Goal: Information Seeking & Learning: Check status

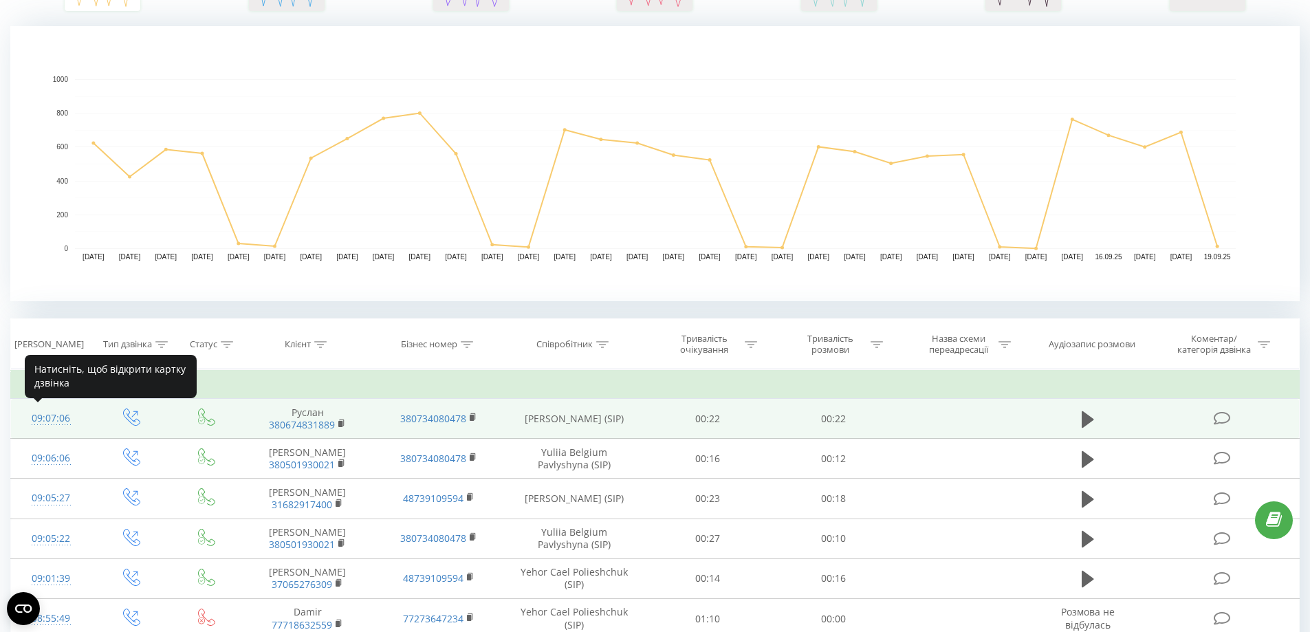
click at [52, 424] on div "09:07:06" at bounding box center [51, 418] width 53 height 27
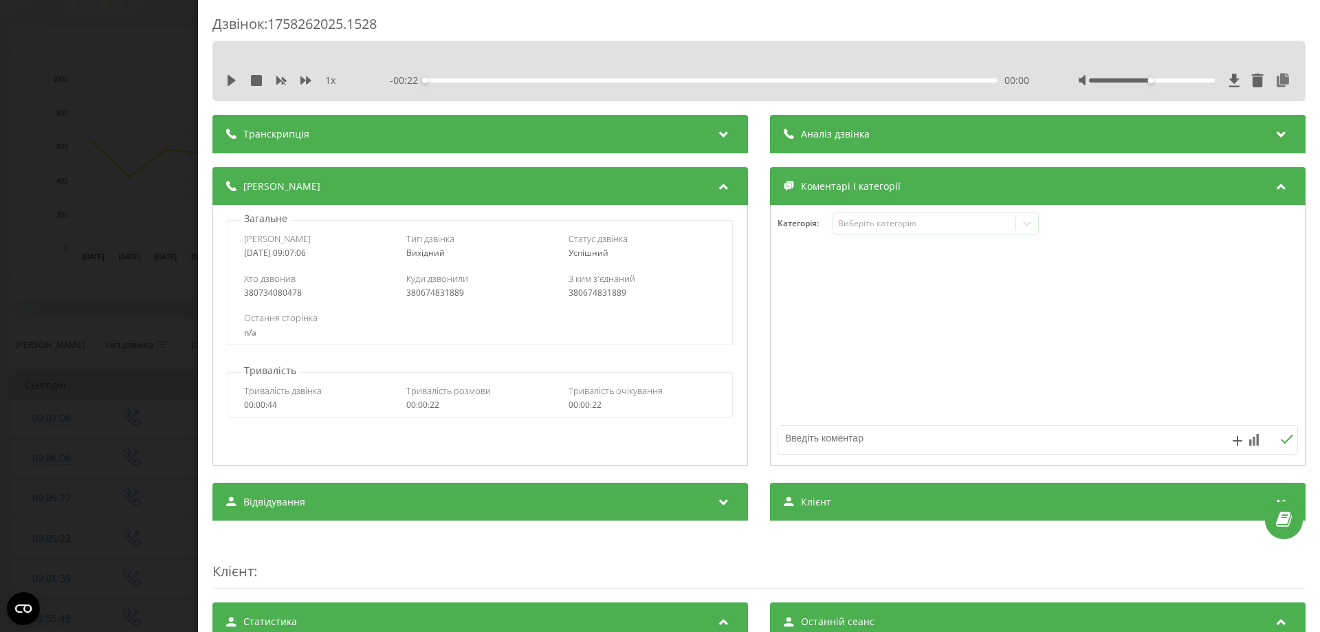
click at [102, 146] on div "Дзвінок : 1758262025.1528 1 x - 00:22 00:00 00:00 Транскрипція Для AI-аналізу м…" at bounding box center [660, 316] width 1320 height 632
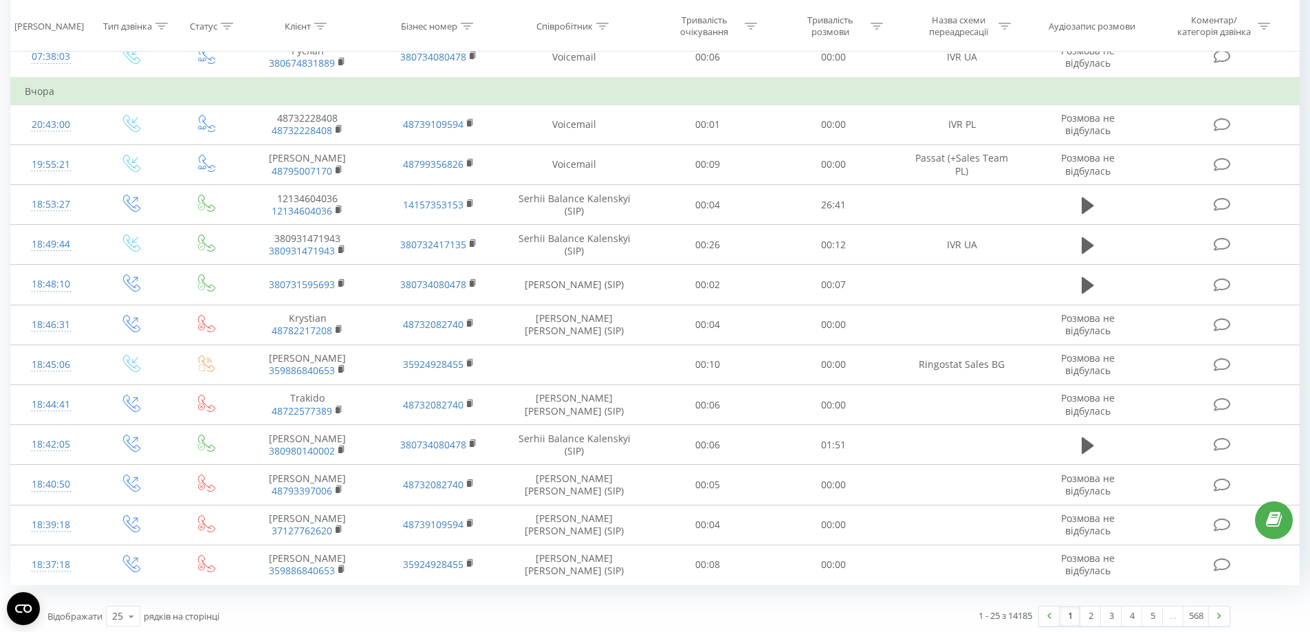
scroll to position [1121, 0]
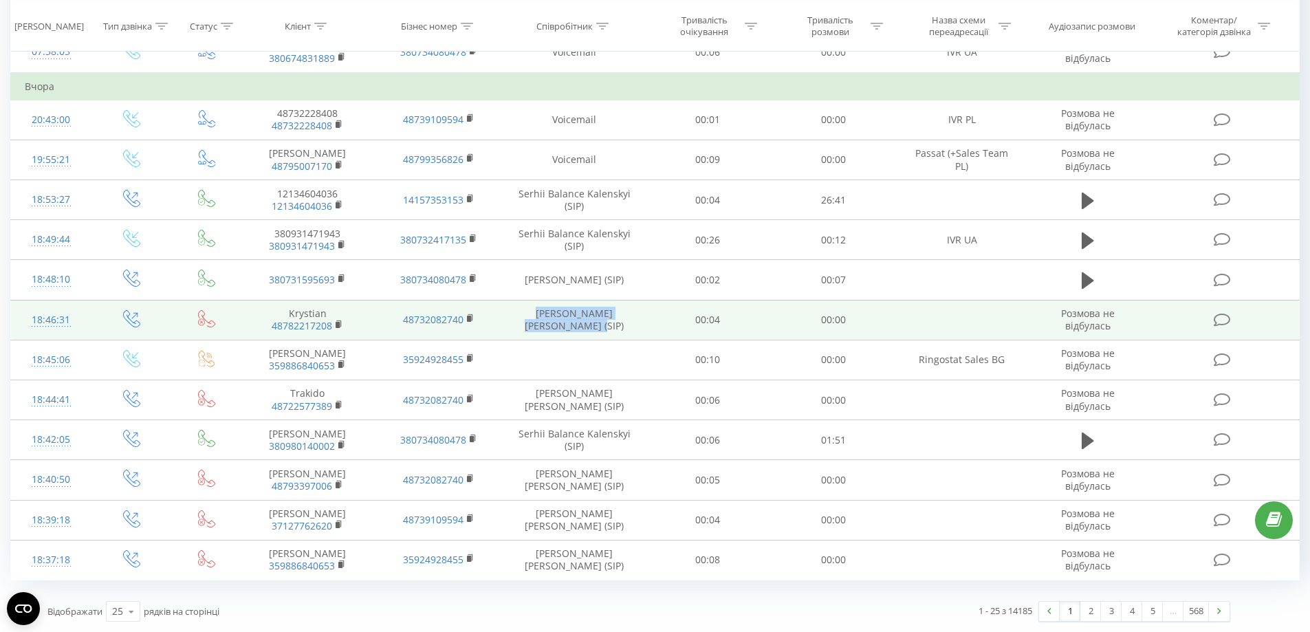
drag, startPoint x: 584, startPoint y: 329, endPoint x: 518, endPoint y: 311, distance: 69.0
click at [518, 311] on td "Jonasz Stinson Szczesny (SIP)" at bounding box center [574, 320] width 141 height 40
drag, startPoint x: 516, startPoint y: 314, endPoint x: 600, endPoint y: 325, distance: 85.4
click at [600, 325] on td "Jonasz Stinson Szczesny (SIP)" at bounding box center [574, 320] width 141 height 40
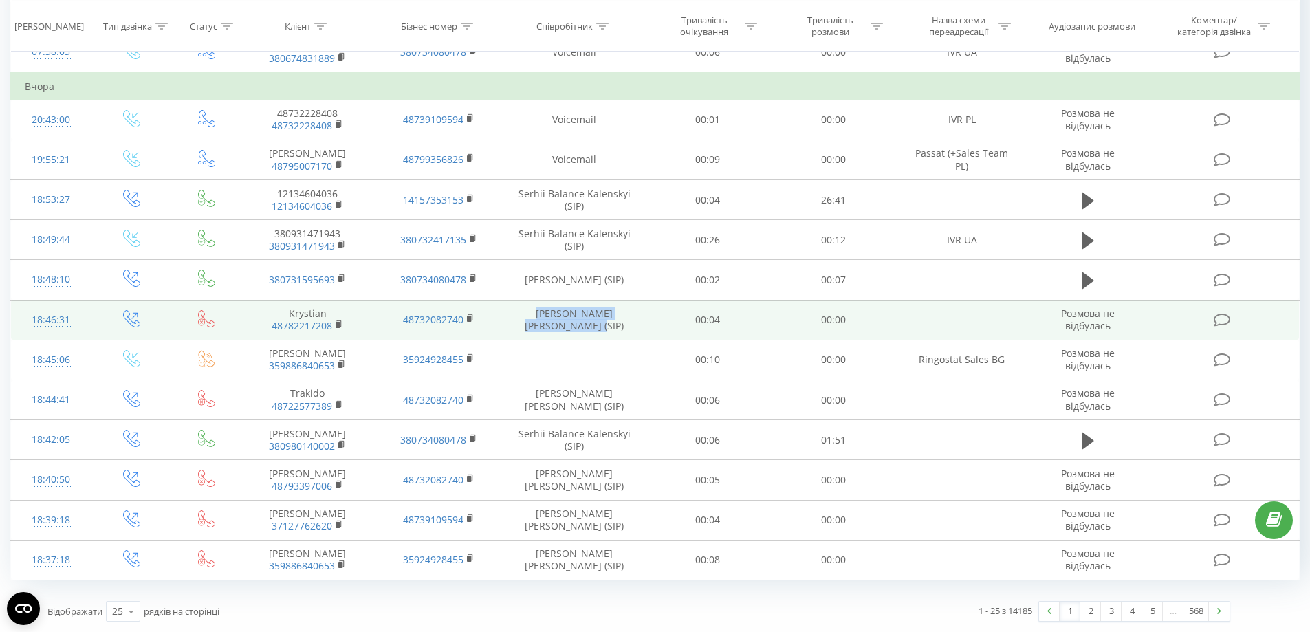
click at [591, 329] on td "Jonasz Stinson Szczesny (SIP)" at bounding box center [574, 320] width 141 height 40
drag, startPoint x: 559, startPoint y: 318, endPoint x: 523, endPoint y: 310, distance: 37.4
click at [523, 310] on td "Jonasz Stinson Szczesny (SIP)" at bounding box center [574, 320] width 141 height 40
click at [517, 321] on td "Jonasz Stinson Szczesny (SIP)" at bounding box center [574, 320] width 141 height 40
click at [514, 312] on td "Jonasz Stinson Szczesny (SIP)" at bounding box center [574, 320] width 141 height 40
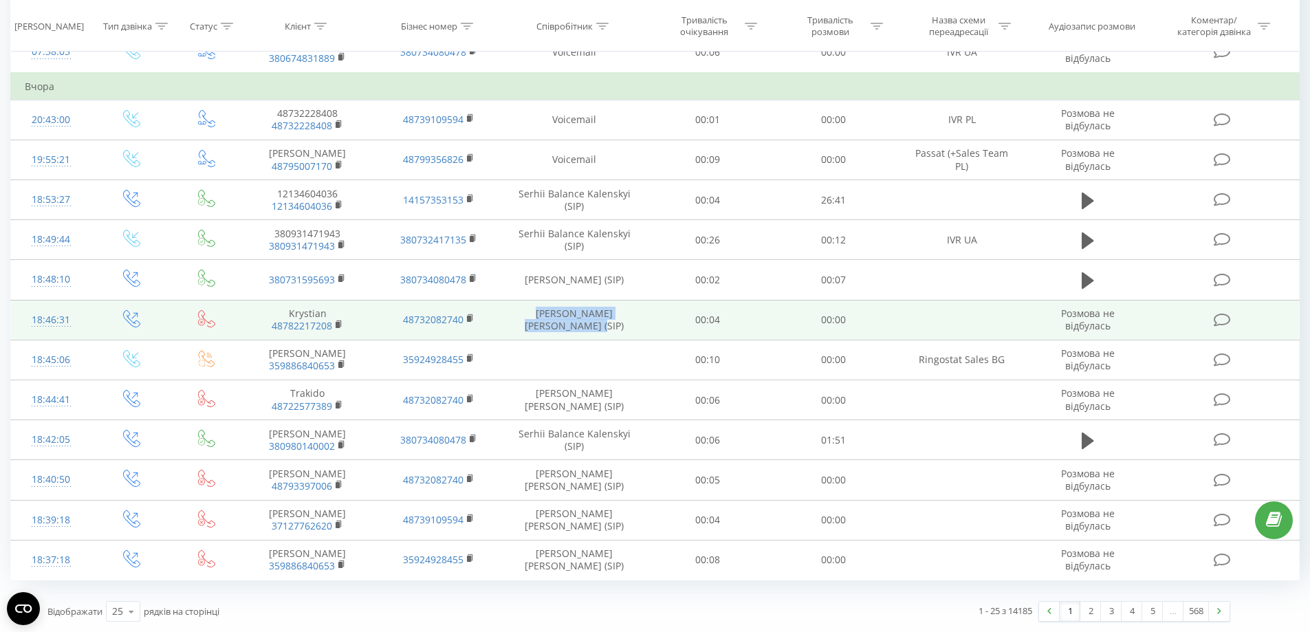
drag, startPoint x: 514, startPoint y: 312, endPoint x: 597, endPoint y: 329, distance: 84.8
click at [618, 333] on td "Jonasz Stinson Szczesny (SIP)" at bounding box center [574, 320] width 141 height 40
click at [591, 327] on td "Jonasz Stinson Szczesny (SIP)" at bounding box center [574, 320] width 141 height 40
drag, startPoint x: 591, startPoint y: 327, endPoint x: 490, endPoint y: 308, distance: 103.6
click at [490, 308] on tr "18:46:31 Krystian 48782217208 48732082740 Jonasz Stinson Szczesny (SIP) 00:04 0…" at bounding box center [655, 320] width 1288 height 40
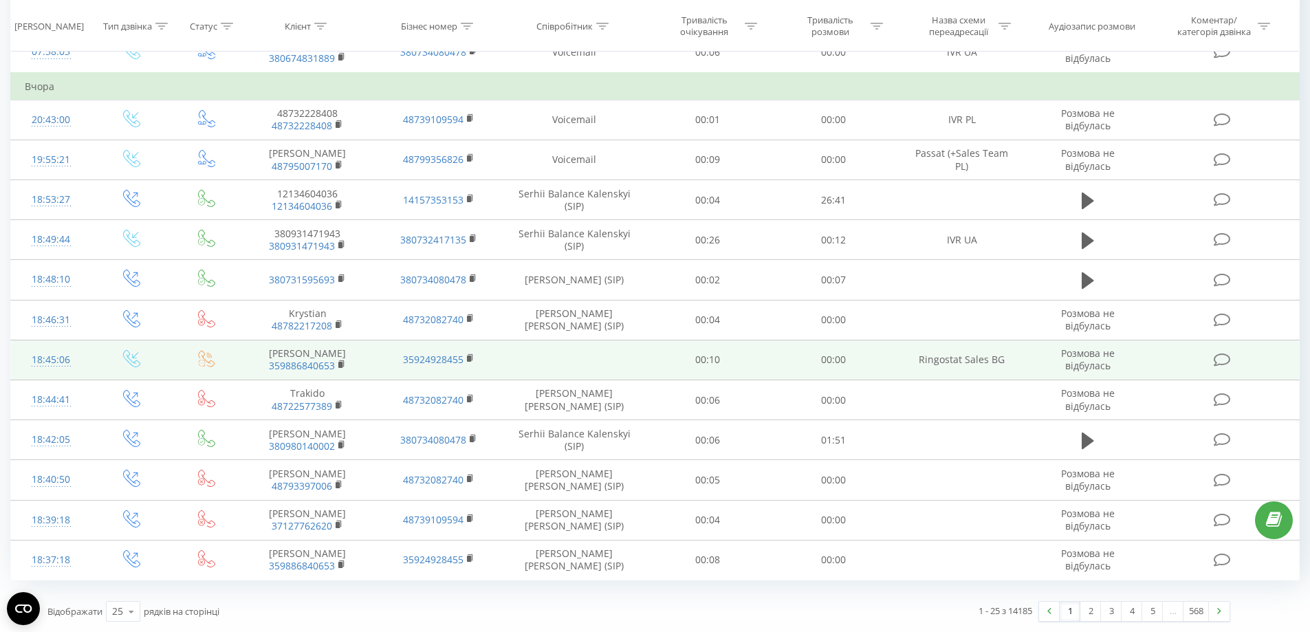
click at [593, 359] on td at bounding box center [574, 360] width 141 height 40
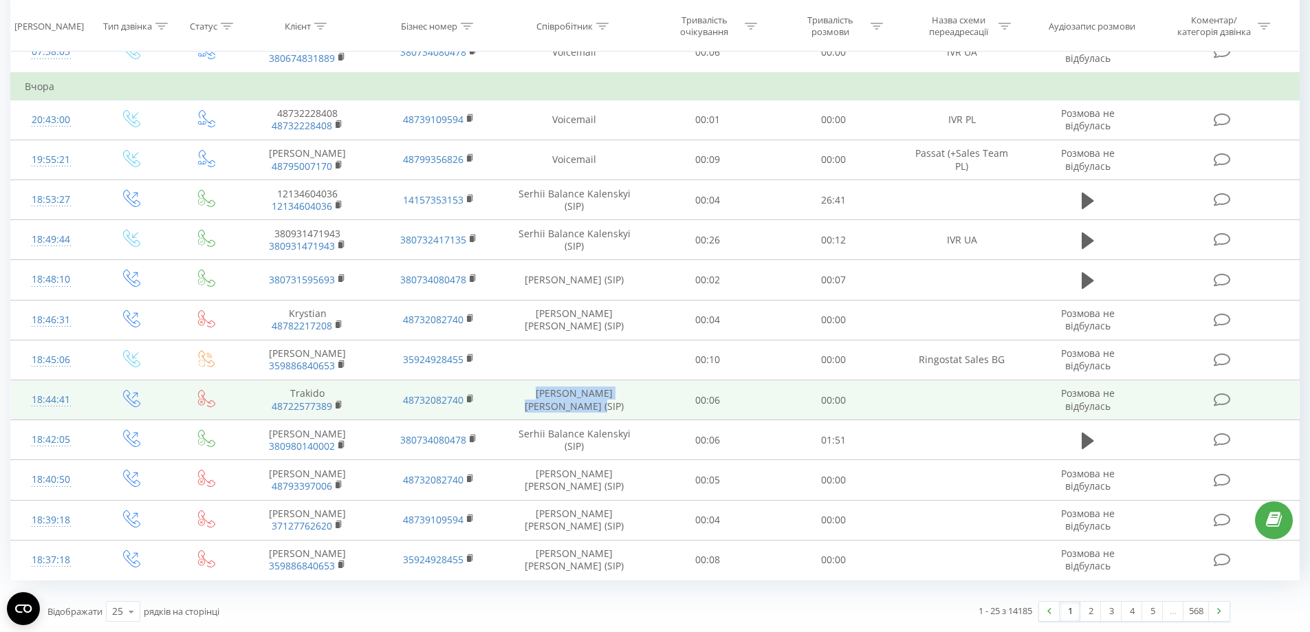
drag, startPoint x: 606, startPoint y: 407, endPoint x: 505, endPoint y: 384, distance: 102.9
click at [505, 384] on td "Jonasz Stinson Szczesny (SIP)" at bounding box center [574, 400] width 141 height 40
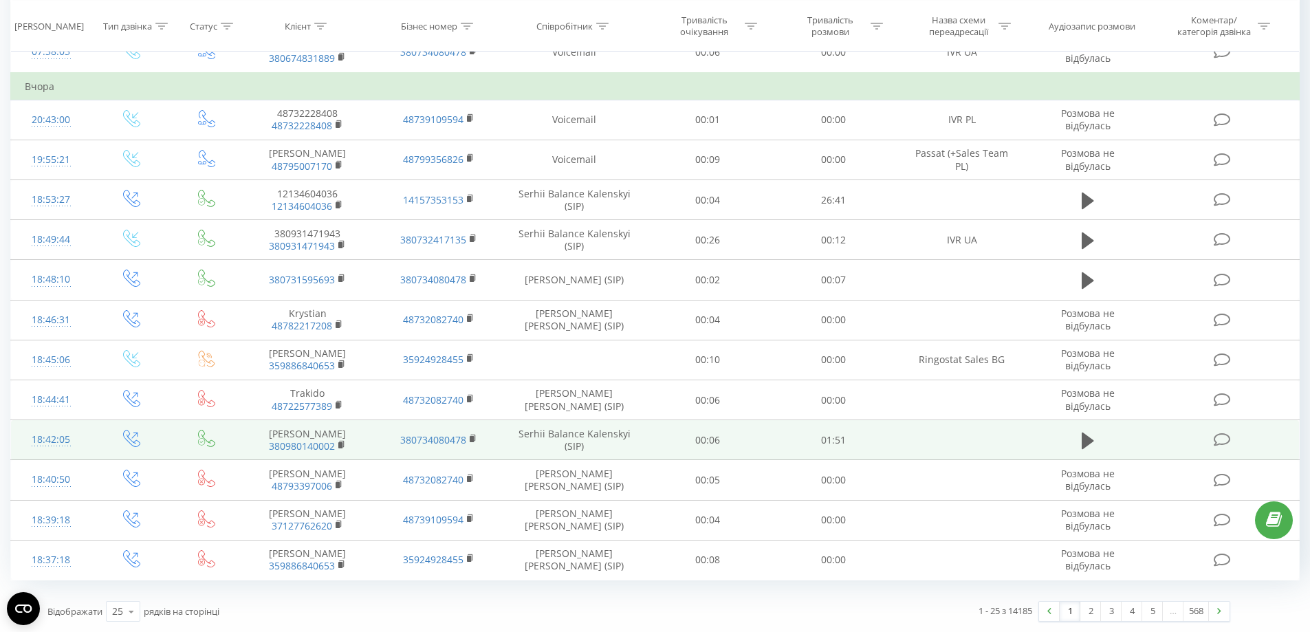
click at [606, 446] on td "Serhii Balance Kalenskyi (SIP)" at bounding box center [574, 440] width 141 height 40
drag, startPoint x: 534, startPoint y: 431, endPoint x: 496, endPoint y: 421, distance: 39.0
click at [496, 421] on tr "18:42:05 Олексій 380980140002 380734080478 Serhii Balance Kalenskyi (SIP) 00:06…" at bounding box center [655, 440] width 1288 height 40
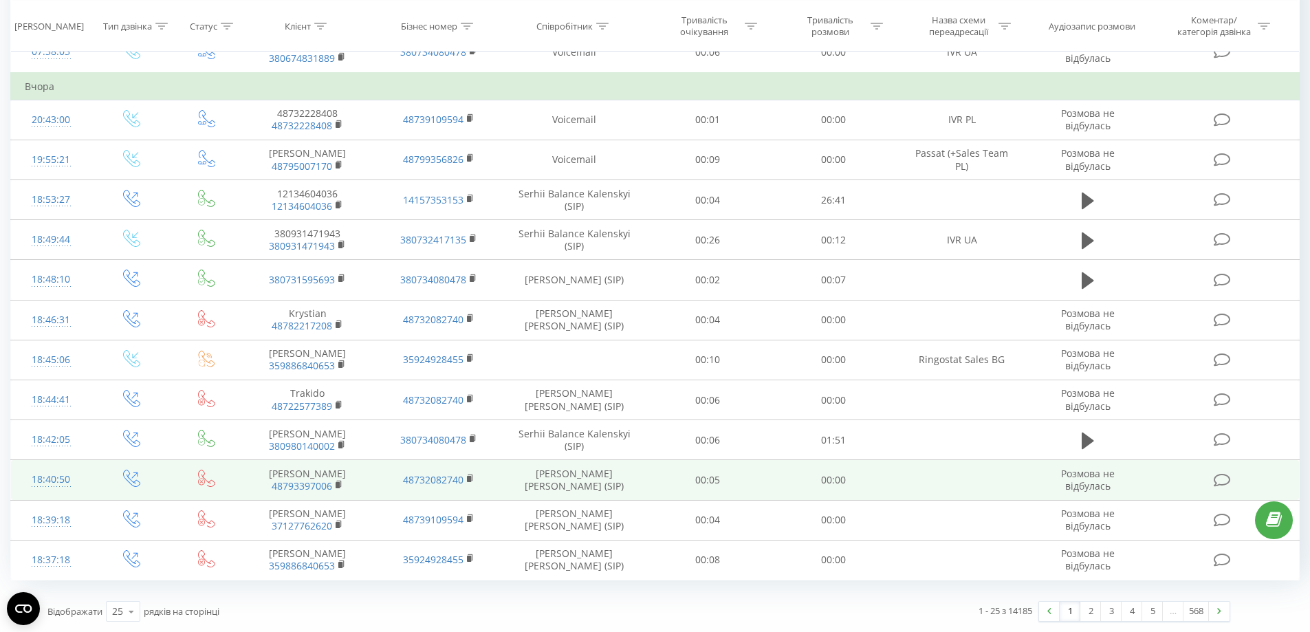
click at [595, 493] on td "Jonasz Stinson Szczesny (SIP)" at bounding box center [574, 480] width 141 height 40
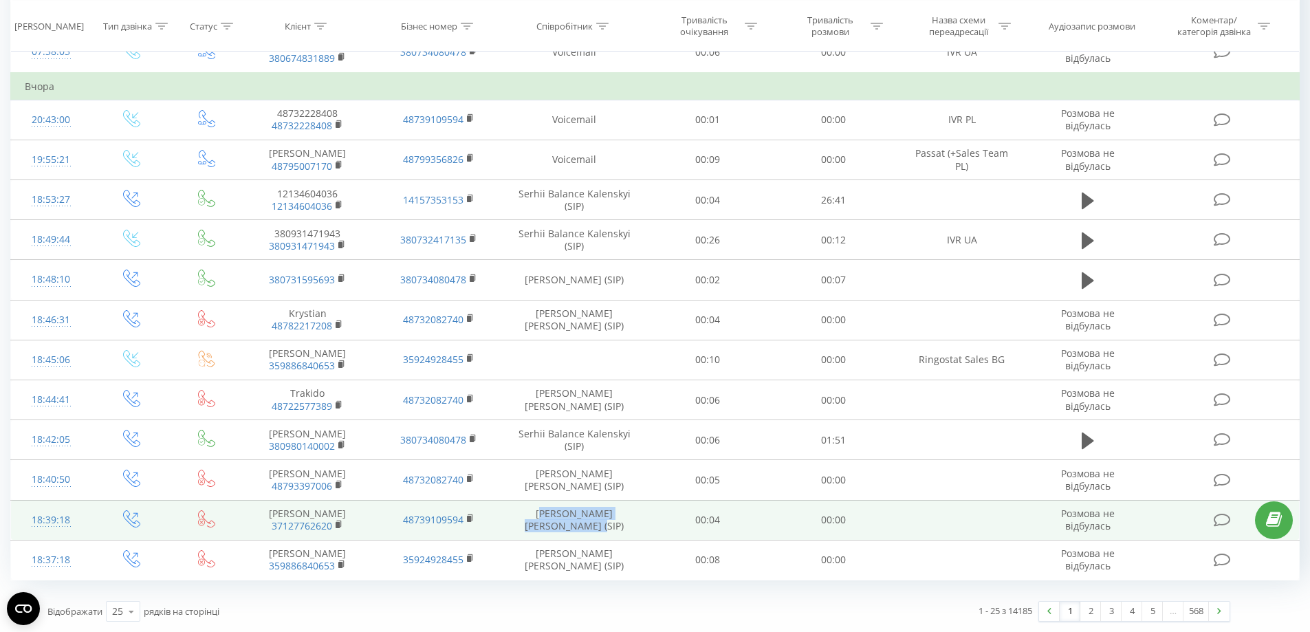
drag, startPoint x: 602, startPoint y: 527, endPoint x: 520, endPoint y: 506, distance: 84.5
click at [523, 508] on td "Jonasz Stinson Szczesny (SIP)" at bounding box center [574, 520] width 141 height 40
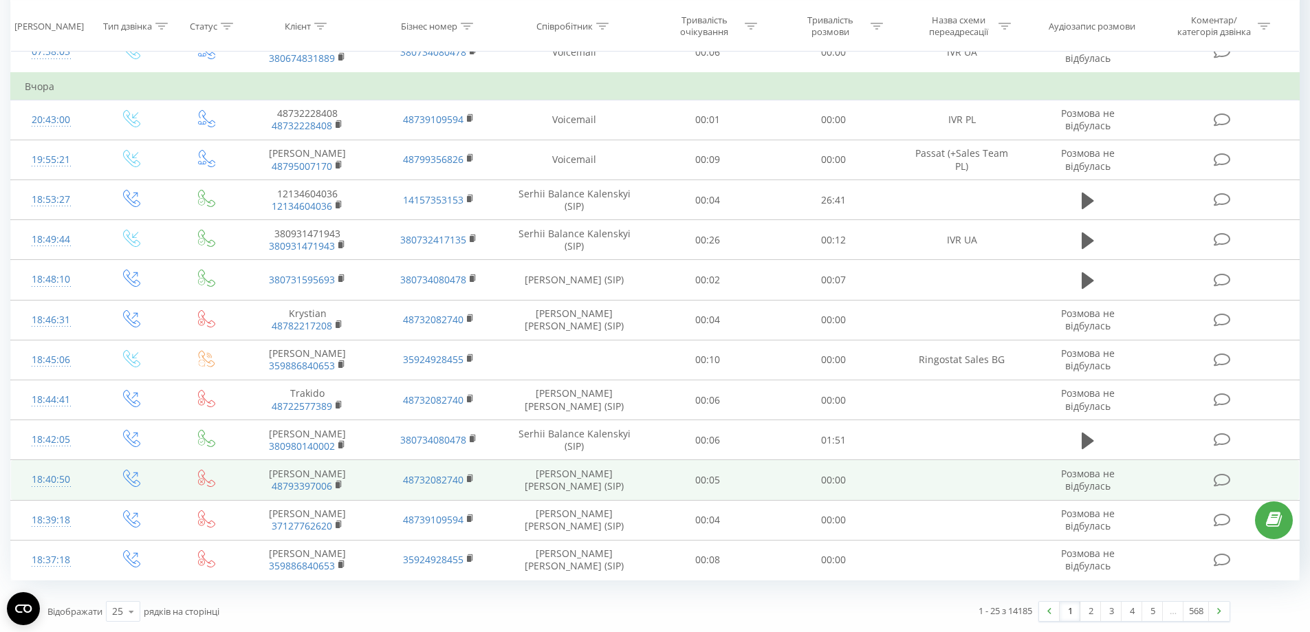
click at [610, 490] on td "Jonasz Stinson Szczesny (SIP)" at bounding box center [574, 480] width 141 height 40
drag, startPoint x: 554, startPoint y: 476, endPoint x: 501, endPoint y: 463, distance: 55.0
click at [501, 463] on tr "18:40:50 Monika Nowicka 48793397006 48732082740 Jonasz Stinson Szczesny (SIP) 0…" at bounding box center [655, 480] width 1288 height 40
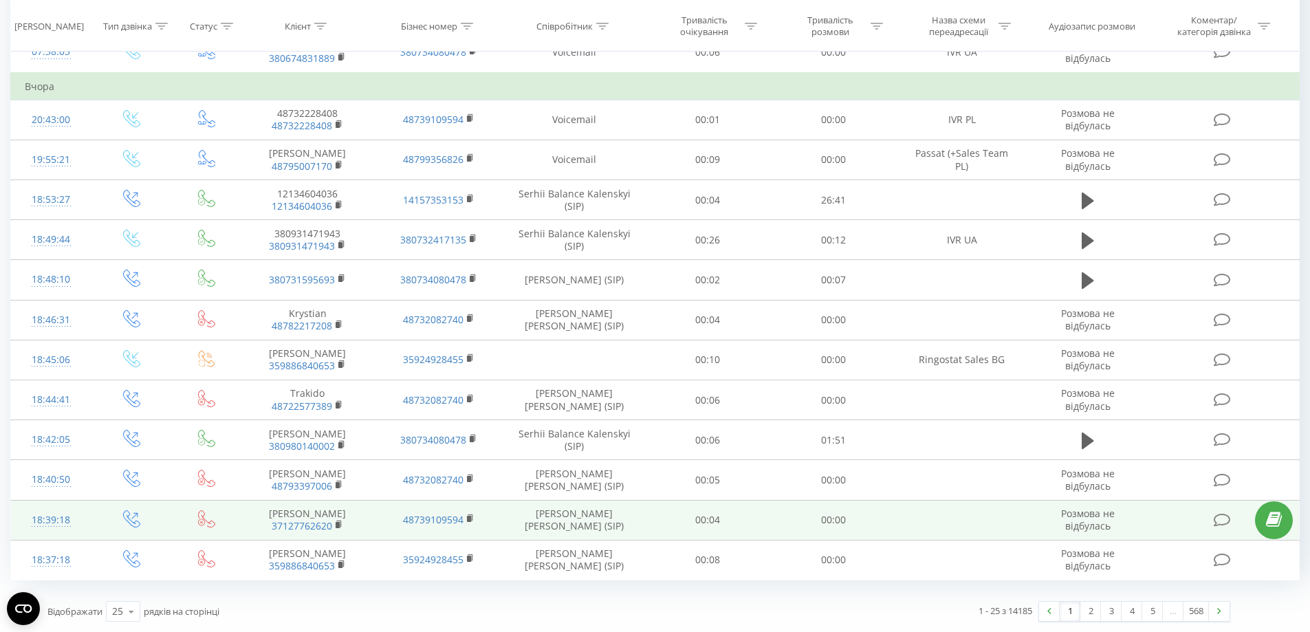
click at [606, 526] on td "Jonasz Stinson Szczesny (SIP)" at bounding box center [574, 520] width 141 height 40
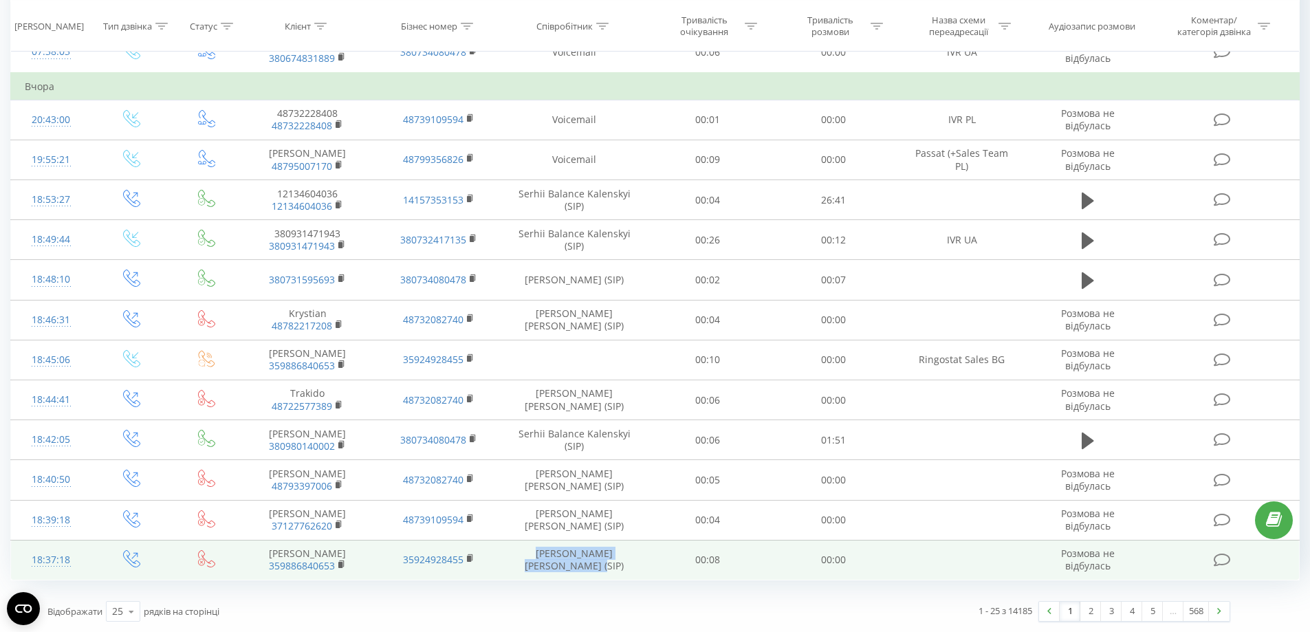
drag, startPoint x: 587, startPoint y: 566, endPoint x: 508, endPoint y: 550, distance: 80.6
click at [507, 550] on td "Jonasz Stinson Szczesny (SIP)" at bounding box center [574, 560] width 141 height 40
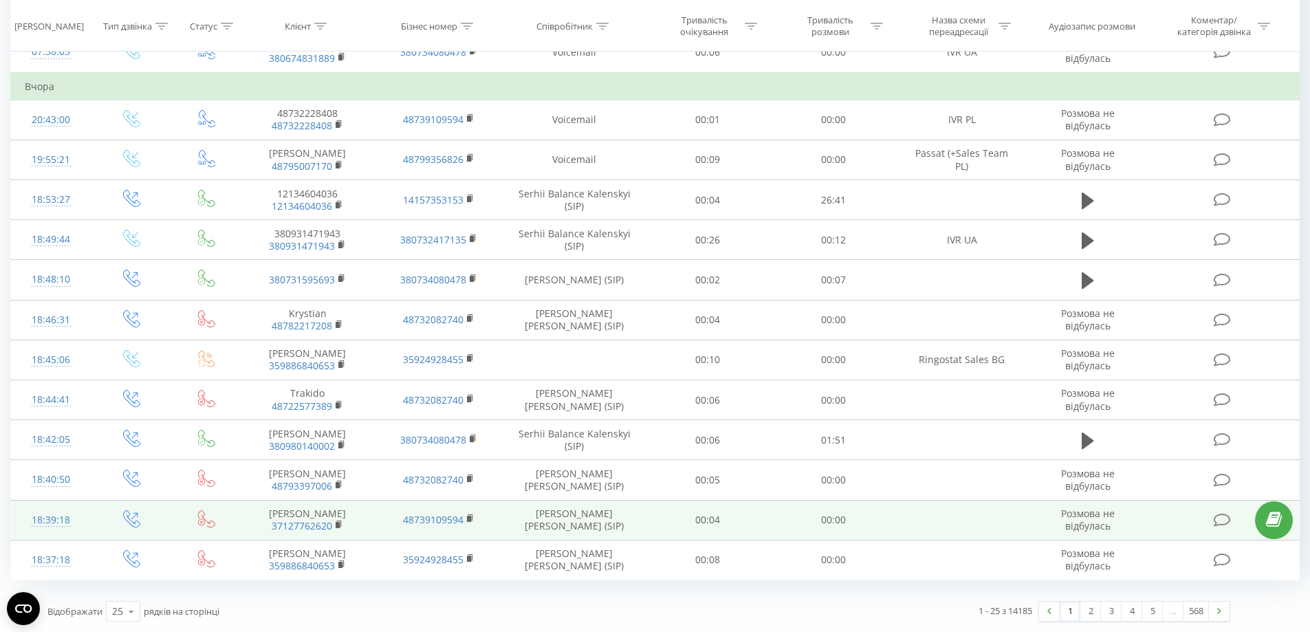
click at [600, 534] on td "Jonasz Stinson Szczesny (SIP)" at bounding box center [574, 520] width 141 height 40
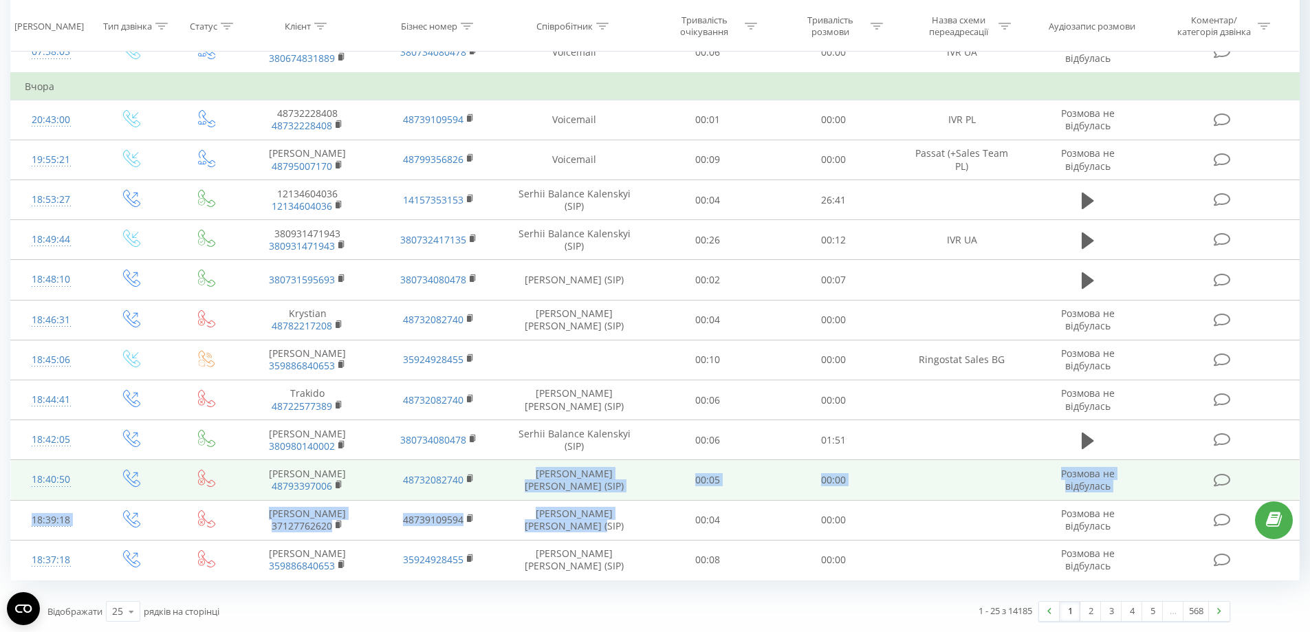
drag, startPoint x: 603, startPoint y: 523, endPoint x: 522, endPoint y: 461, distance: 102.5
click at [497, 494] on tbody "Сьогодні 09:07:06 Руслан 380674831889 380734080478 Сергій Tiny Степура (SIP) 00…" at bounding box center [655, 52] width 1288 height 1055
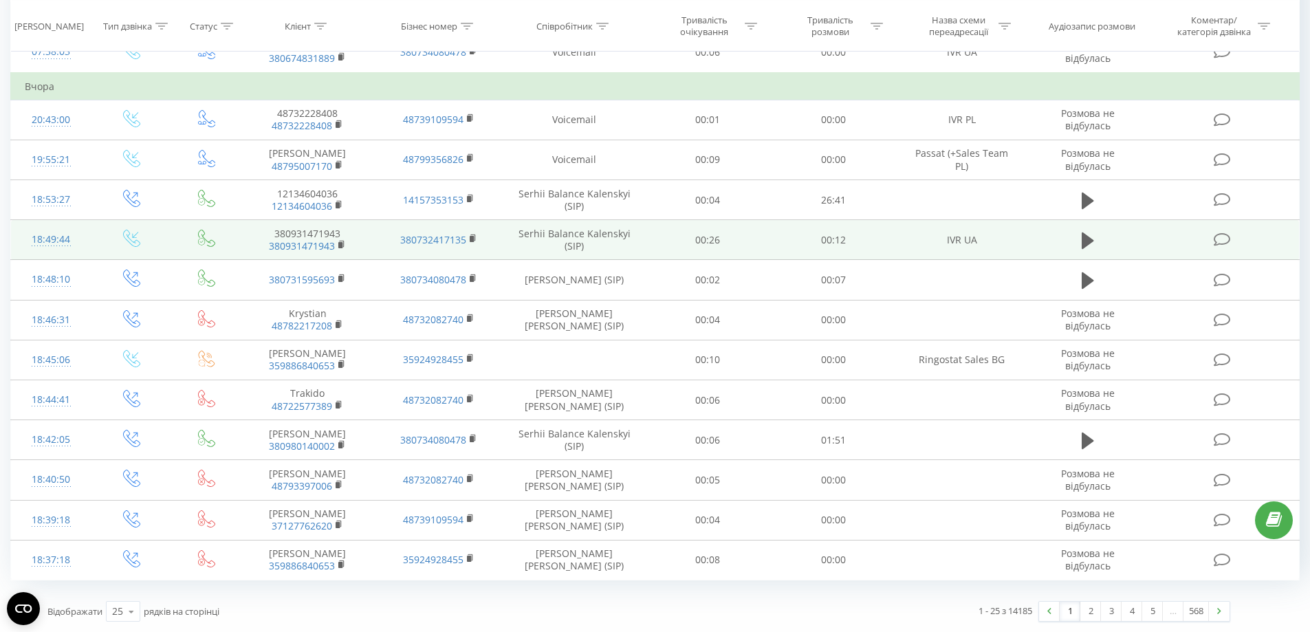
click at [623, 255] on td "Serhii Balance Kalenskyi (SIP)" at bounding box center [574, 240] width 141 height 40
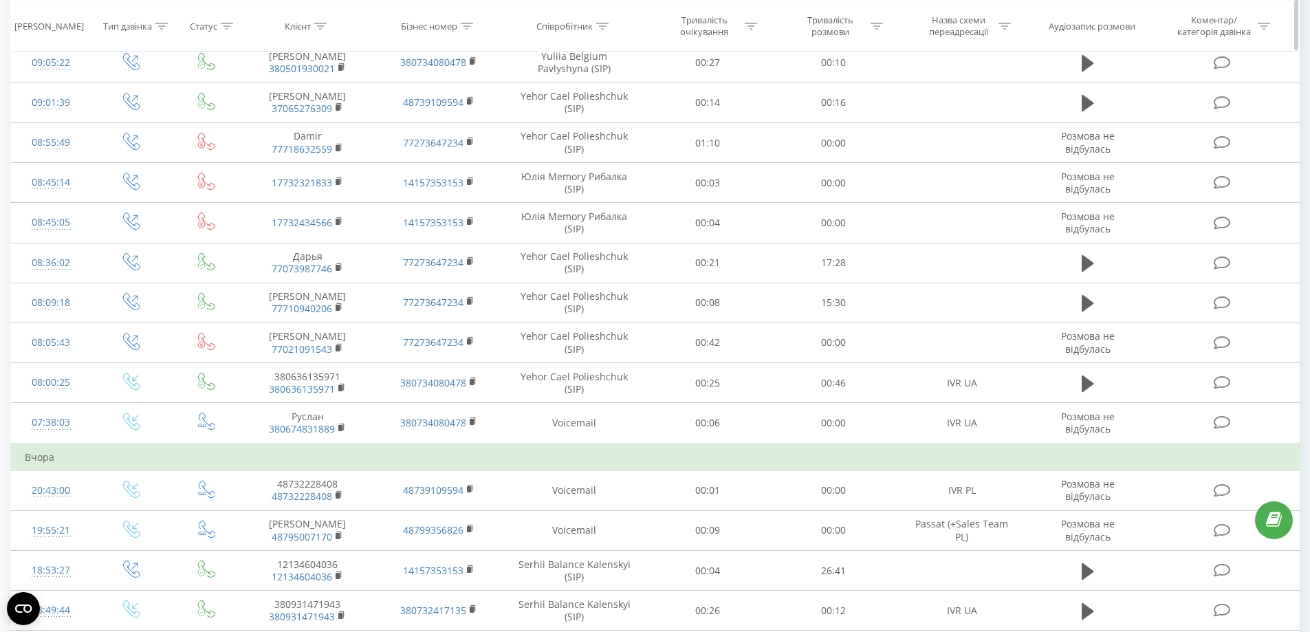
scroll to position [709, 0]
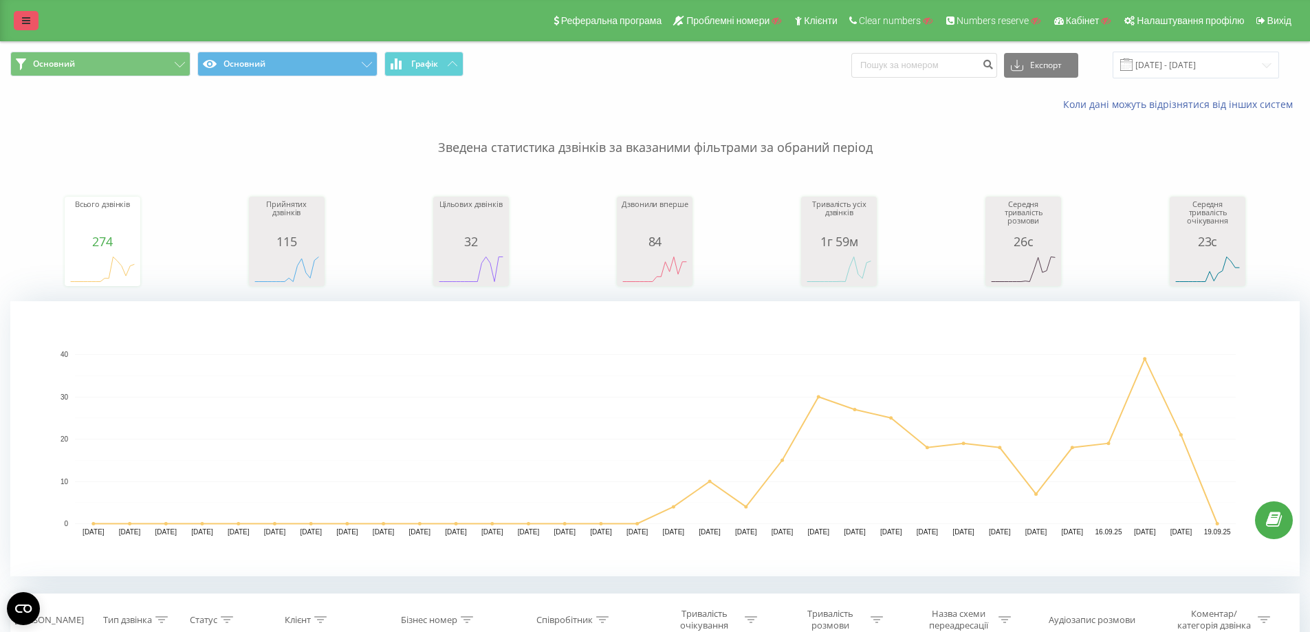
click at [30, 23] on icon at bounding box center [26, 21] width 8 height 10
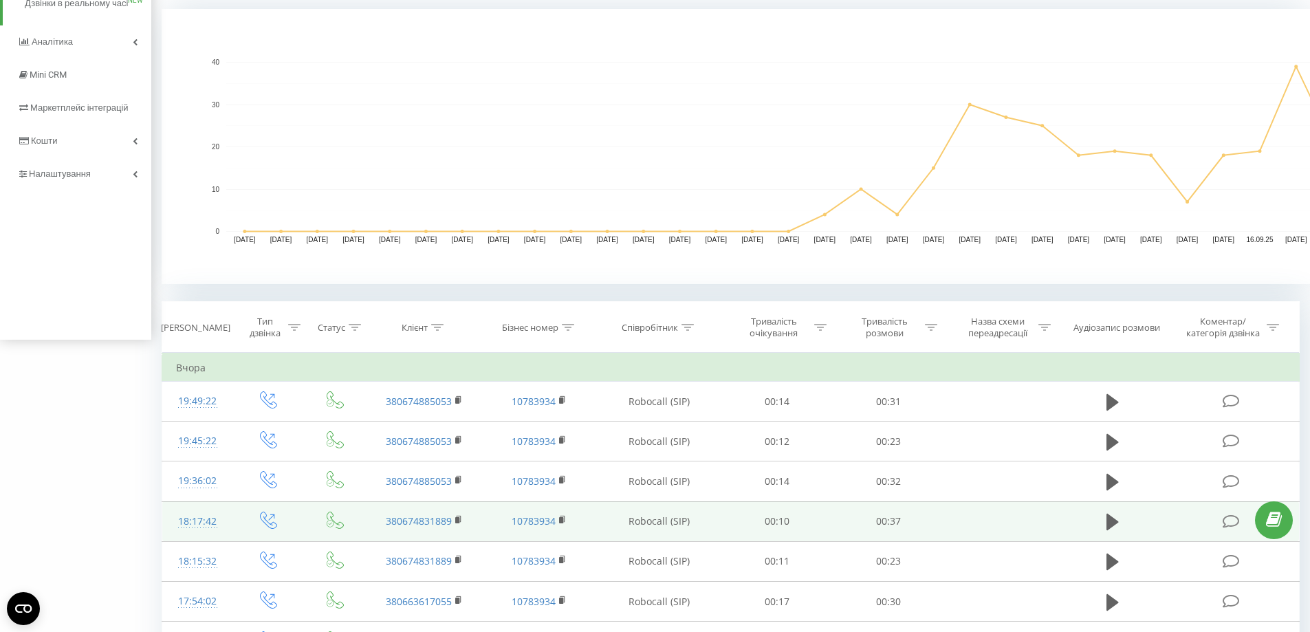
scroll to position [413, 0]
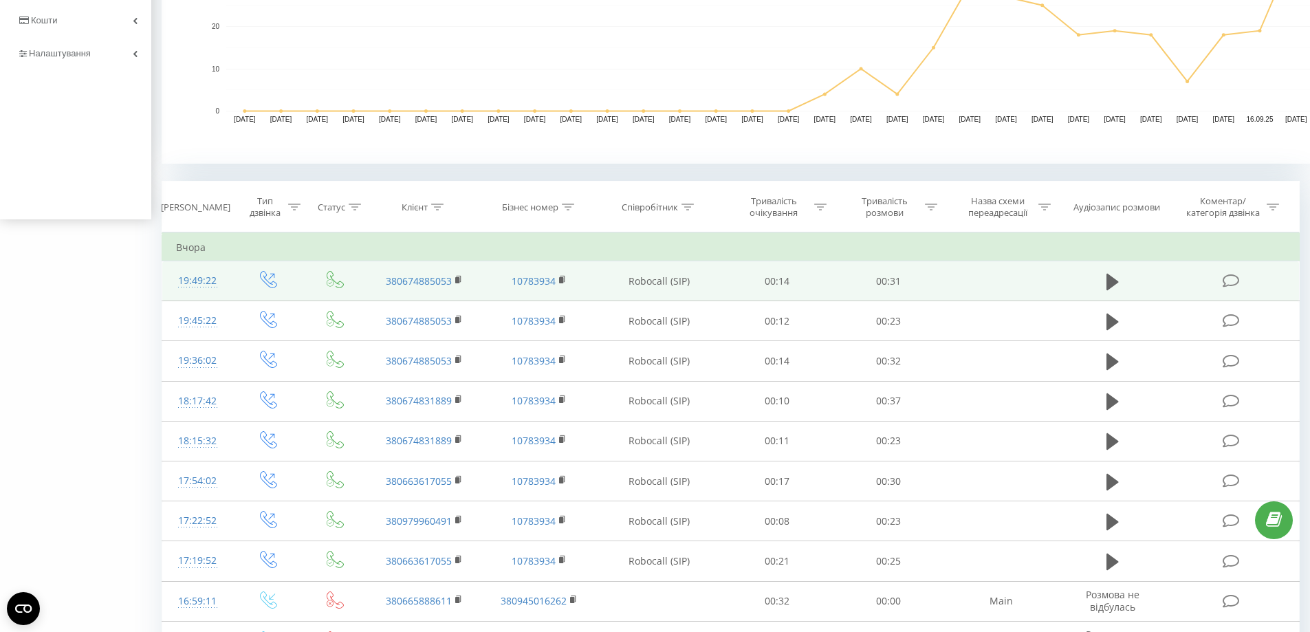
click at [1099, 276] on td at bounding box center [1112, 281] width 107 height 40
drag, startPoint x: 1108, startPoint y: 284, endPoint x: 1099, endPoint y: 296, distance: 15.7
click at [1108, 285] on icon at bounding box center [1112, 281] width 12 height 17
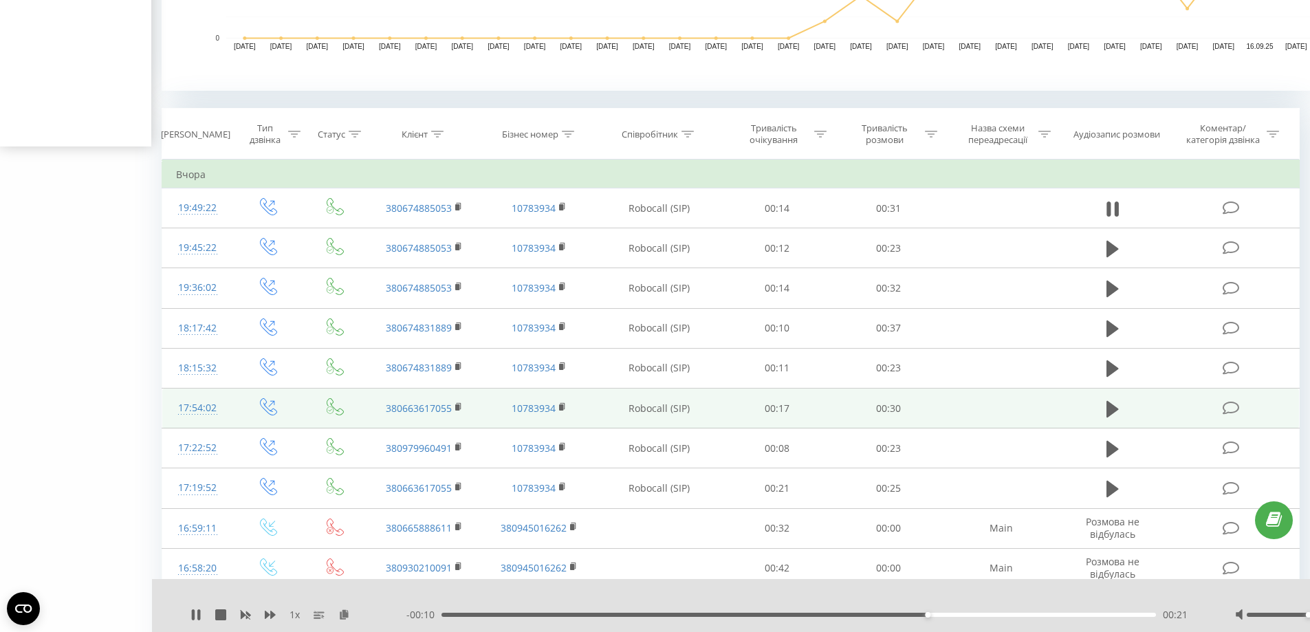
scroll to position [481, 0]
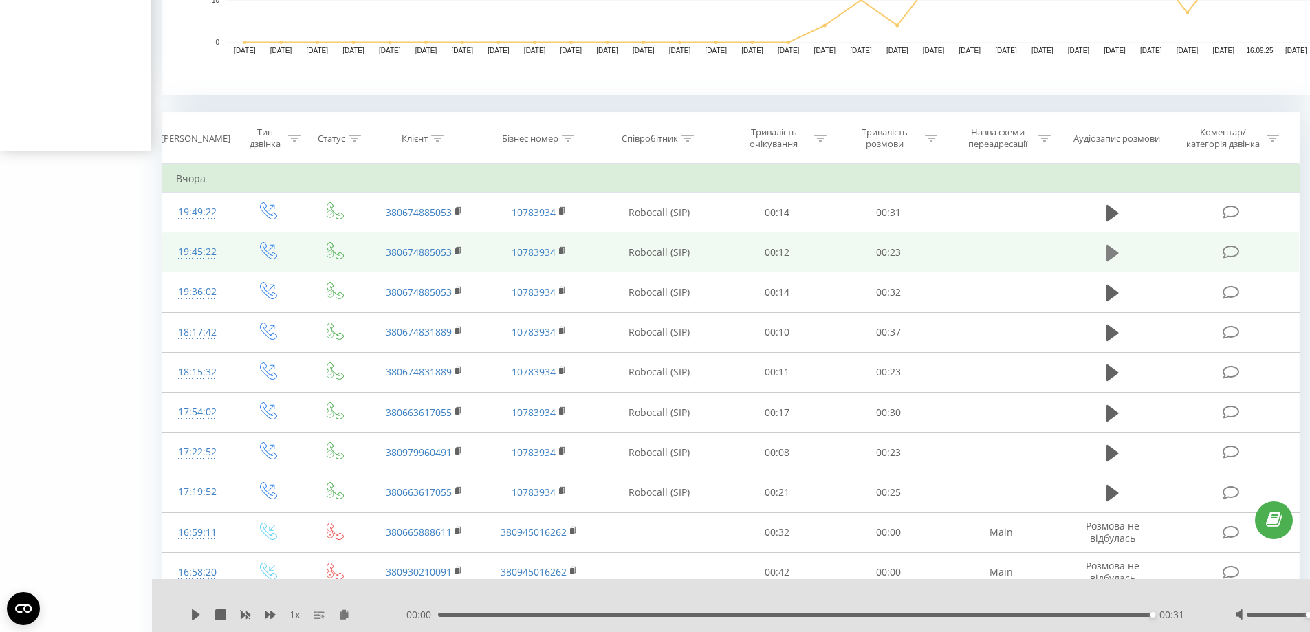
click at [1102, 248] on button at bounding box center [1112, 253] width 21 height 21
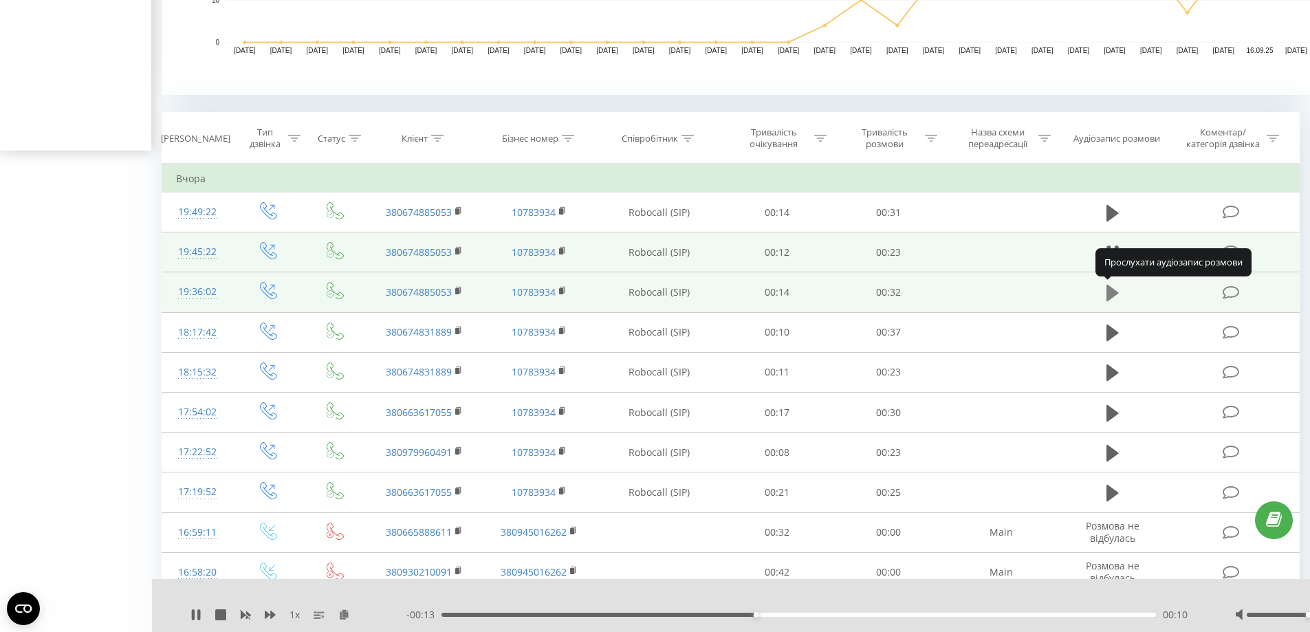
click at [1110, 302] on icon at bounding box center [1112, 292] width 12 height 19
